Goal: Task Accomplishment & Management: Manage account settings

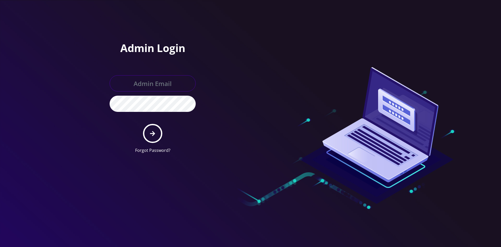
type input "shgy9700@gmail.com"
click at [152, 139] on button "submit" at bounding box center [152, 133] width 19 height 19
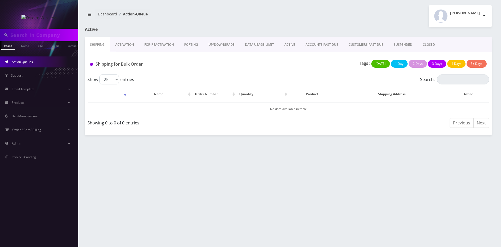
click at [288, 46] on link "ACTIVE" at bounding box center [289, 44] width 21 height 15
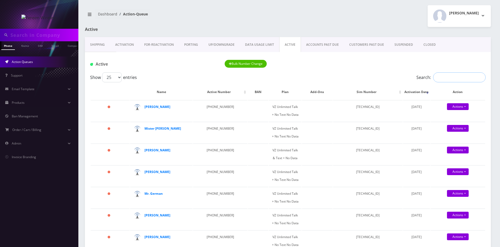
click at [463, 79] on input "Search:" at bounding box center [459, 77] width 52 height 10
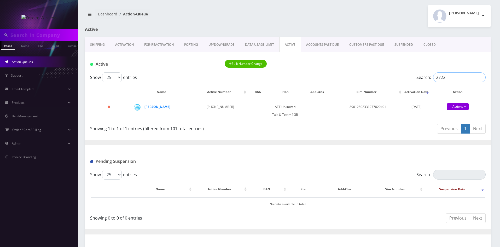
type input "2722"
click at [188, 107] on td "[PERSON_NAME]" at bounding box center [161, 110] width 62 height 21
click at [157, 108] on strong "[PERSON_NAME]" at bounding box center [157, 106] width 26 height 4
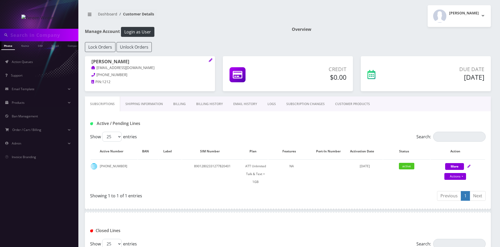
click at [146, 106] on link "Shipping Information" at bounding box center [144, 103] width 48 height 15
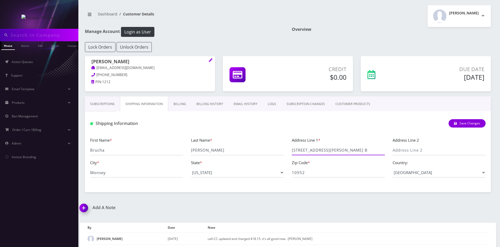
drag, startPoint x: 335, startPoint y: 150, endPoint x: 293, endPoint y: 154, distance: 42.2
click at [293, 154] on input "47 Kaser Ter, Apt. B" at bounding box center [338, 150] width 93 height 10
click at [107, 107] on link "Subscriptions" at bounding box center [102, 103] width 35 height 15
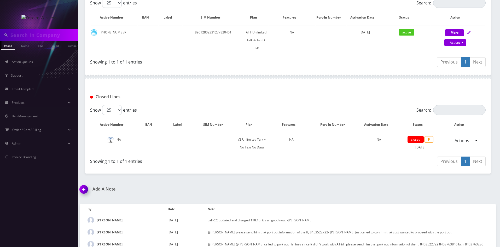
scroll to position [104, 0]
